Goal: Navigation & Orientation: Find specific page/section

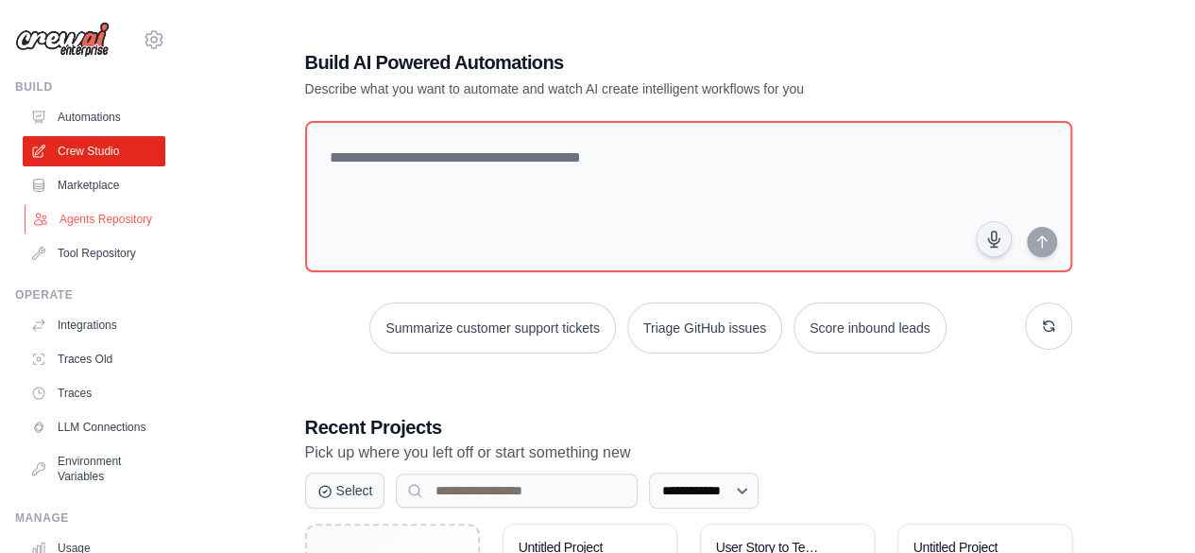
click at [85, 223] on link "Agents Repository" at bounding box center [96, 219] width 143 height 30
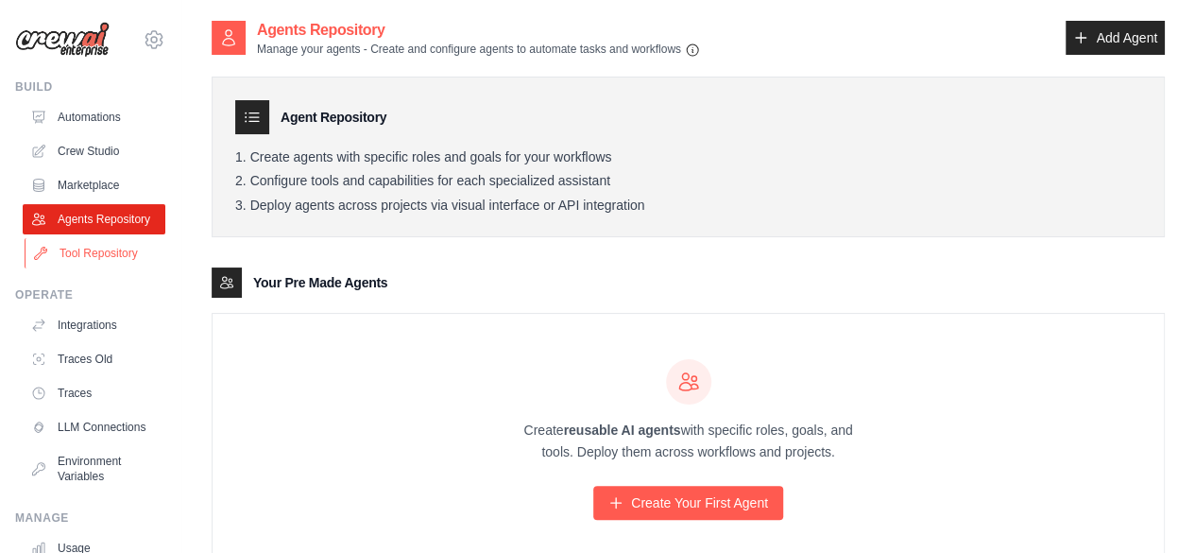
click at [92, 258] on link "Tool Repository" at bounding box center [96, 253] width 143 height 30
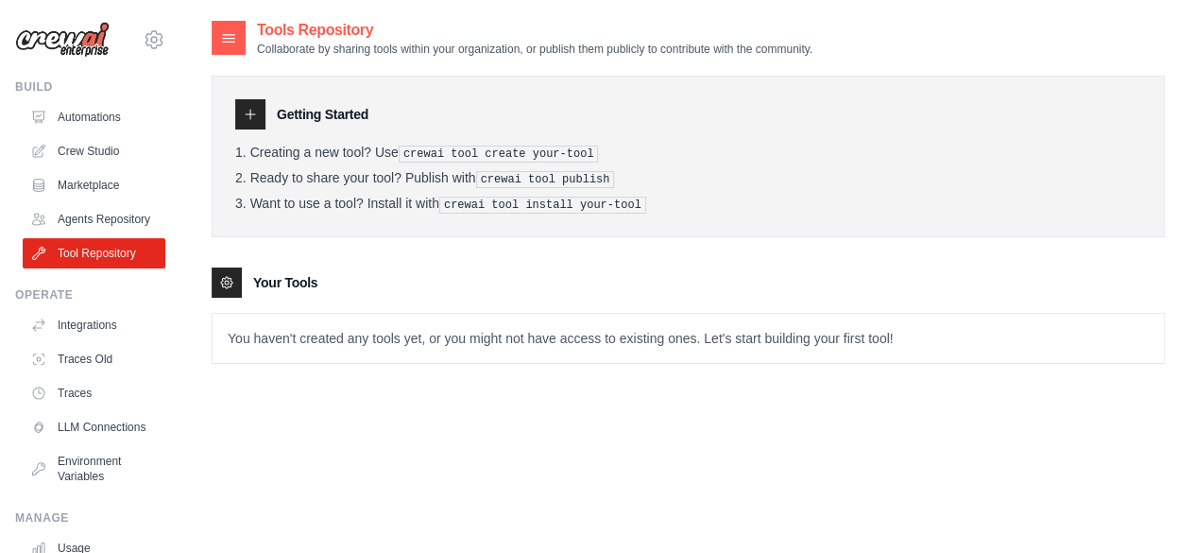
click at [232, 37] on icon at bounding box center [228, 37] width 19 height 19
click at [350, 47] on p "Collaborate by sharing tools within your organization, or publish them publicly…" at bounding box center [535, 49] width 556 height 15
click at [76, 146] on link "Crew Studio" at bounding box center [96, 151] width 143 height 30
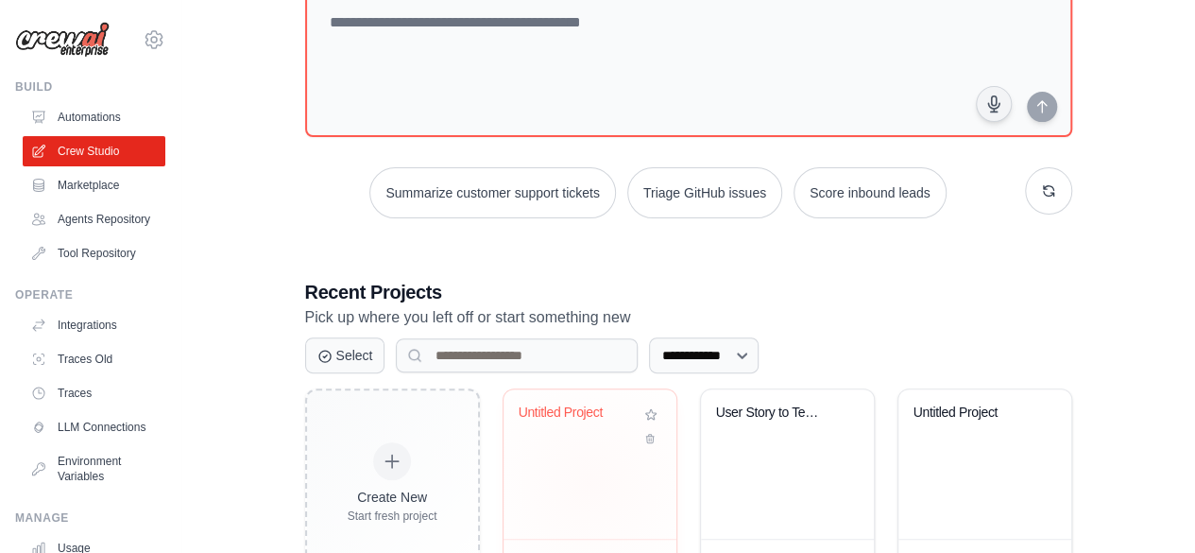
scroll to position [189, 0]
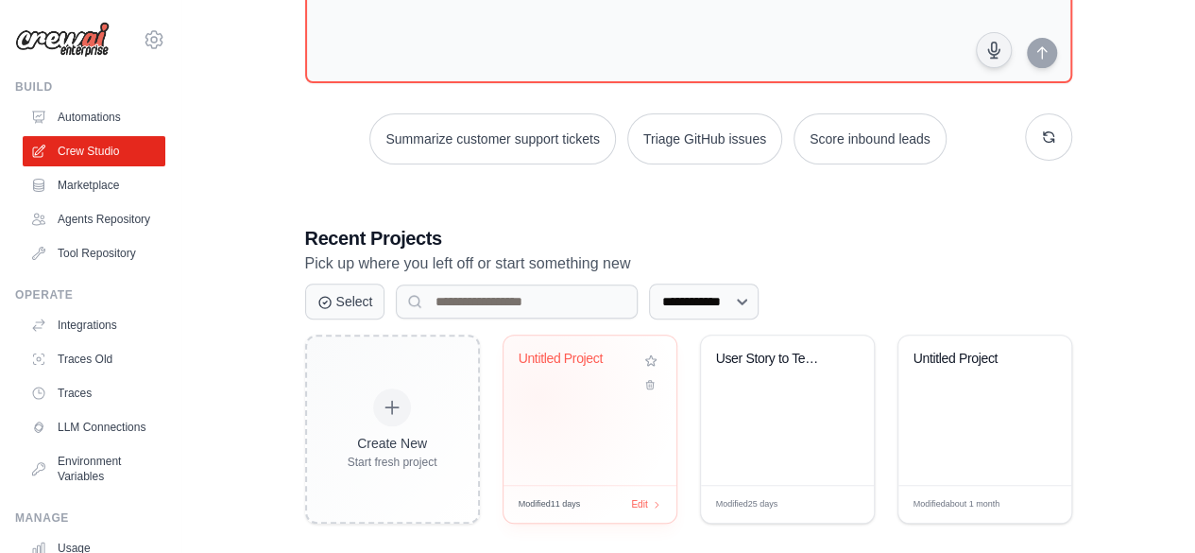
click at [537, 395] on div "Untitled Project" at bounding box center [590, 409] width 173 height 149
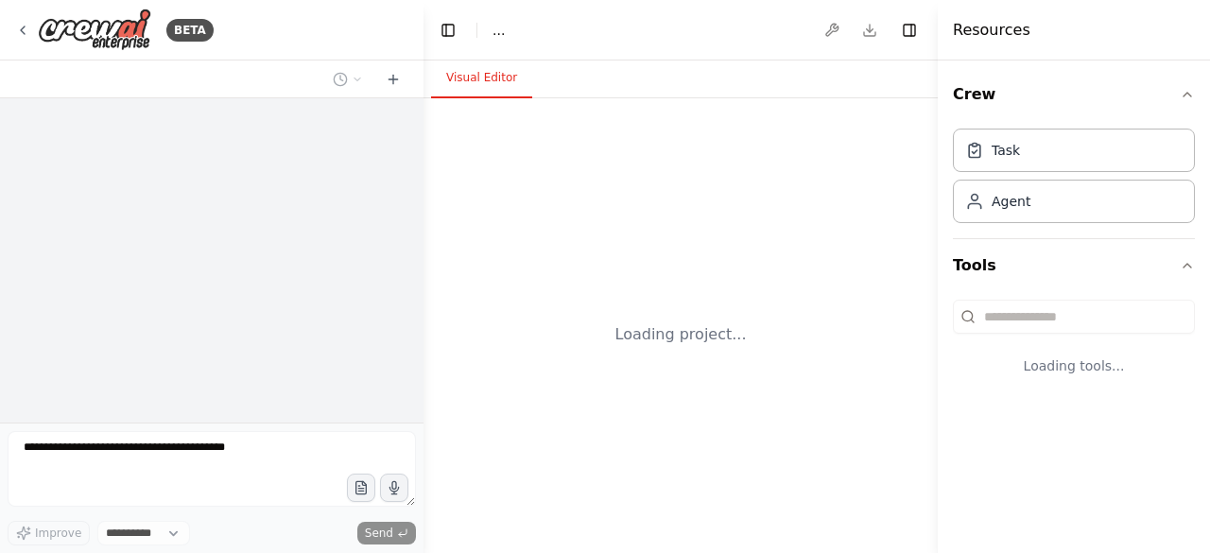
select select "****"
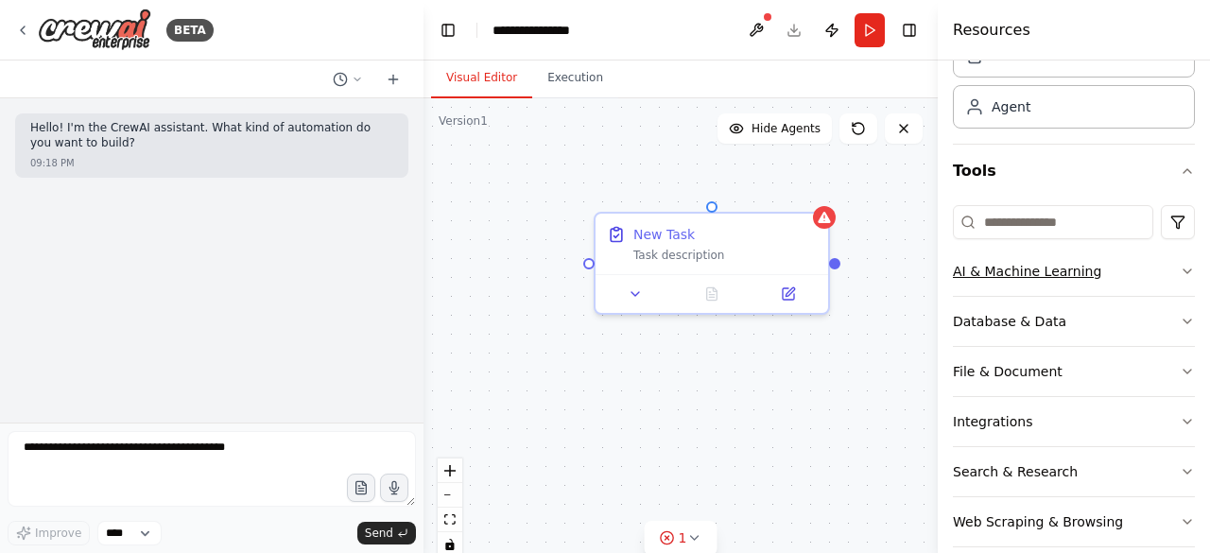
scroll to position [115, 0]
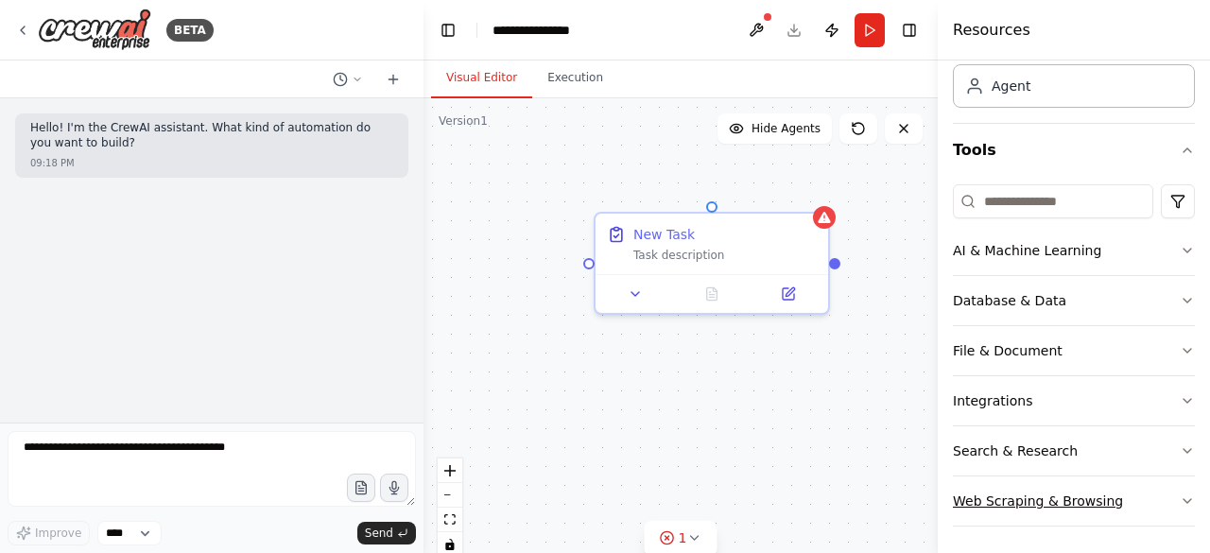
click at [1179, 501] on icon "button" at bounding box center [1186, 500] width 15 height 15
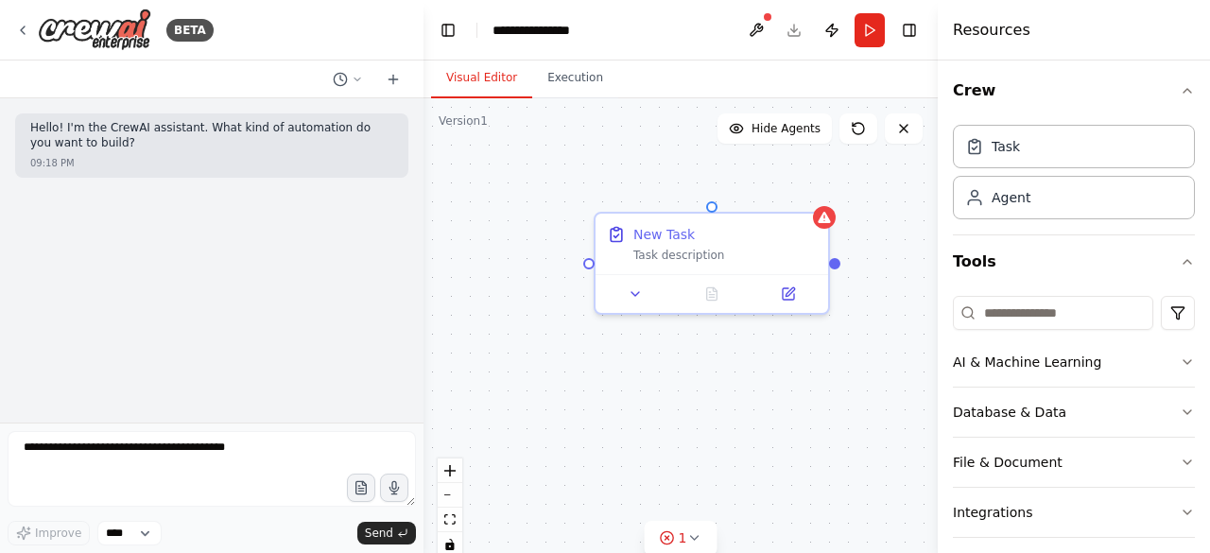
scroll to position [0, 0]
